Goal: Ask a question

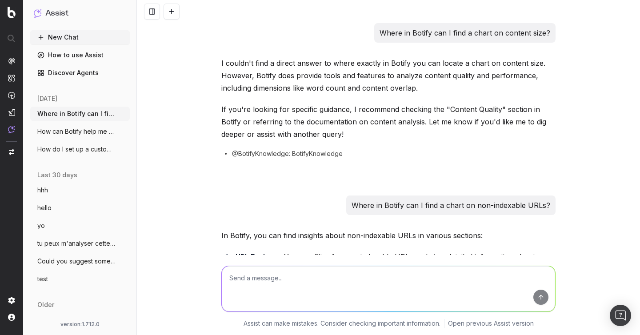
scroll to position [2112, 0]
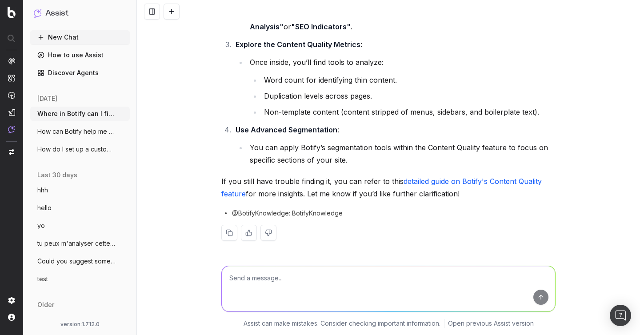
click at [257, 282] on textarea at bounding box center [388, 288] width 333 height 45
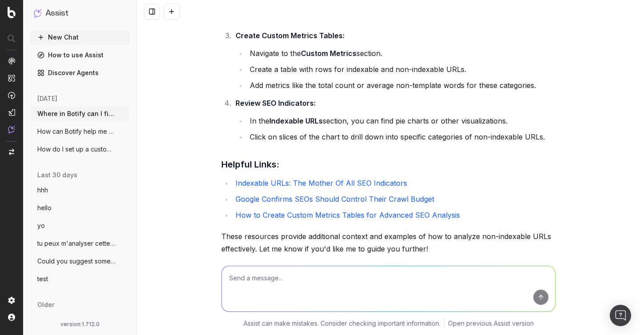
scroll to position [0, 0]
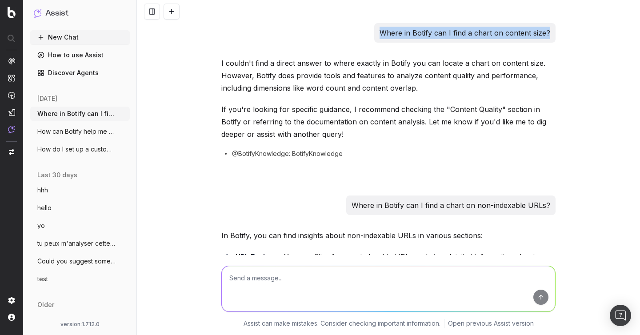
drag, startPoint x: 384, startPoint y: 30, endPoint x: 550, endPoint y: 31, distance: 166.2
click at [550, 31] on p "Where in Botify can I find a chart on content size?" at bounding box center [465, 33] width 171 height 12
copy p "Where in Botify can I find a chart on content size?"
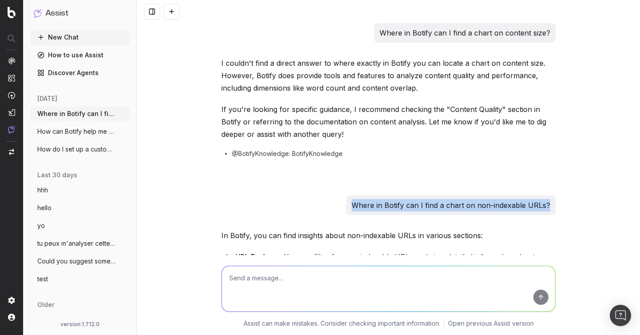
drag, startPoint x: 354, startPoint y: 207, endPoint x: 550, endPoint y: 205, distance: 196.0
click at [551, 205] on div "Where in Botify can I find a chart on non-indexable URLs?" at bounding box center [450, 206] width 209 height 20
copy p "Where in Botify can I find a chart on non-indexable URLs?"
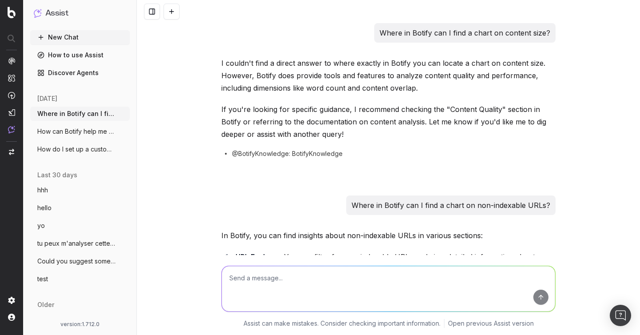
click at [401, 275] on textarea at bounding box center [388, 288] width 333 height 45
paste textarea "Where in Botify can I find a chart on non-indexable URLs?"
type textarea "Where in Botify can I find a chart on non-indexable URLs?"
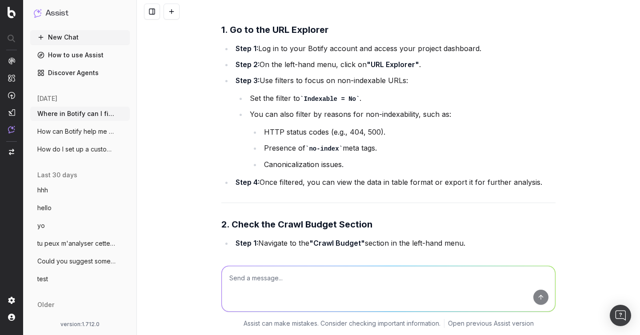
scroll to position [2419, 0]
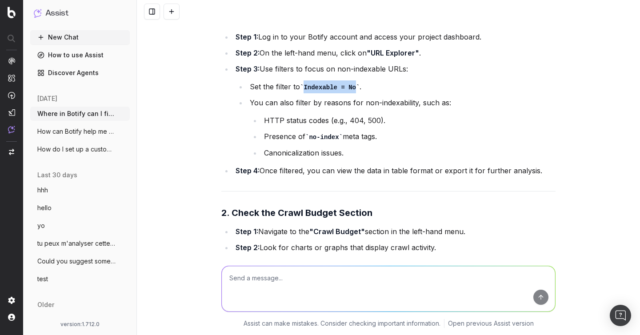
drag, startPoint x: 306, startPoint y: 98, endPoint x: 356, endPoint y: 97, distance: 50.2
click at [356, 91] on code "Indexable = No" at bounding box center [330, 87] width 60 height 7
copy code "Indexable = No"
click at [324, 91] on code "Indexable = No" at bounding box center [330, 87] width 60 height 7
